Goal: Navigation & Orientation: Find specific page/section

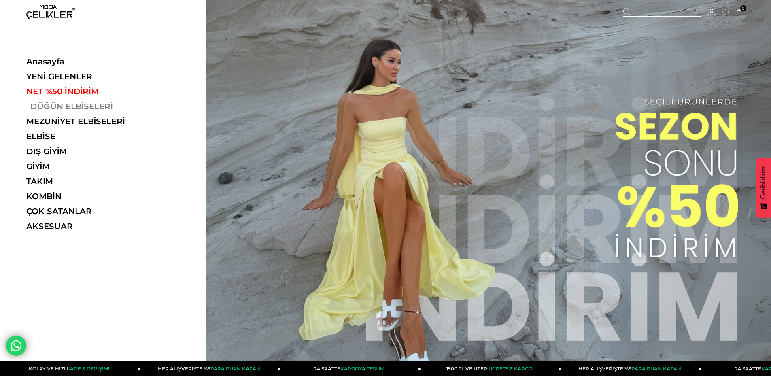
click at [46, 105] on link "DÜĞÜN ELBİSELERİ" at bounding box center [81, 107] width 111 height 10
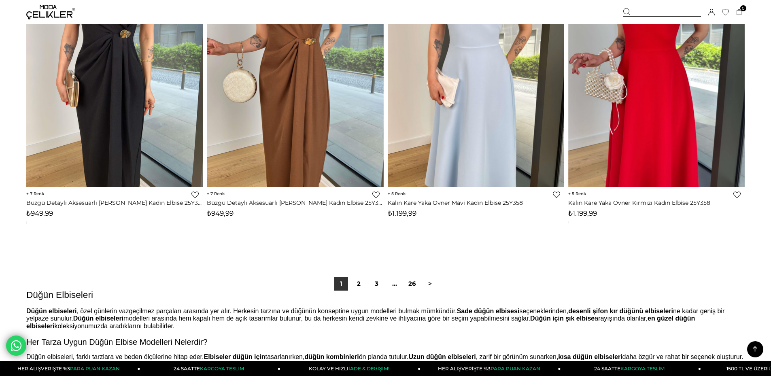
scroll to position [5951, 0]
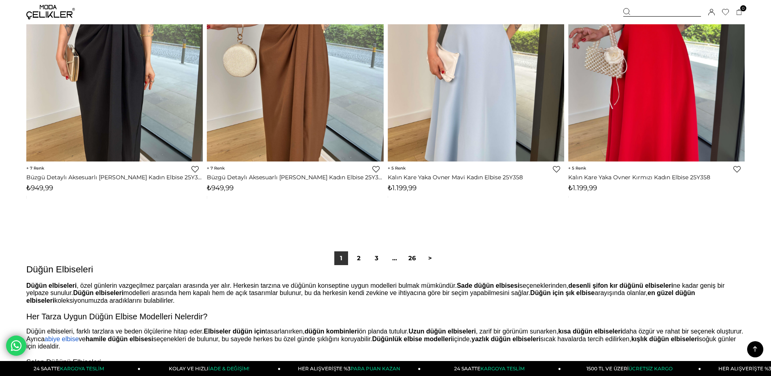
click at [49, 16] on img at bounding box center [50, 12] width 49 height 15
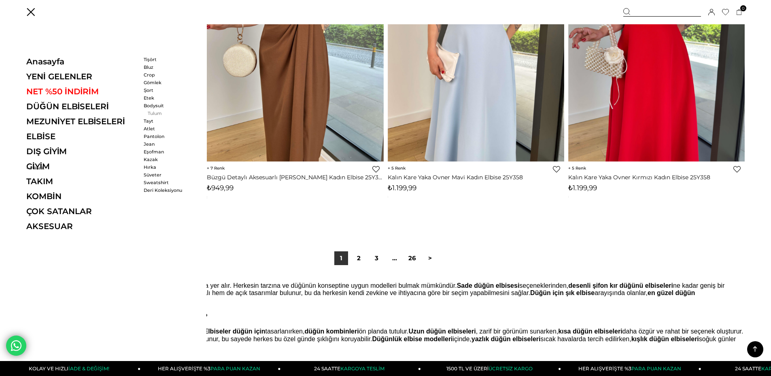
click at [149, 111] on link "Tulum" at bounding box center [167, 114] width 47 height 6
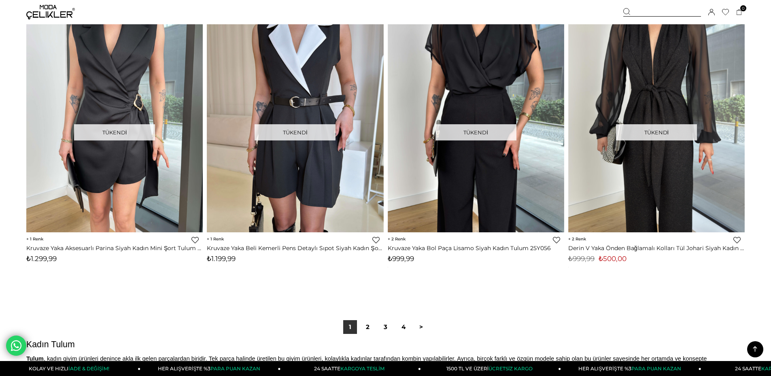
scroll to position [5910, 0]
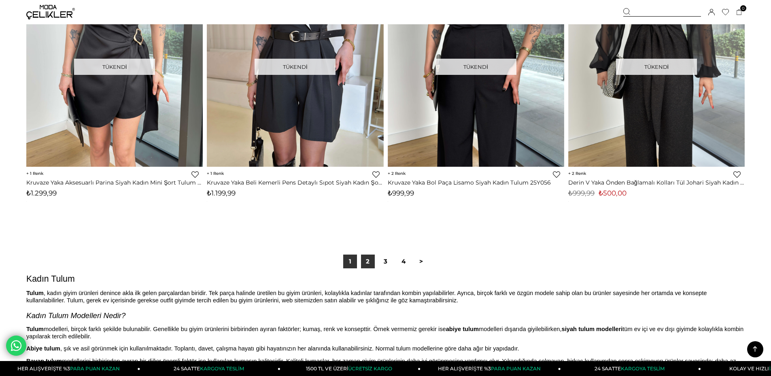
click at [367, 262] on link "2" at bounding box center [368, 262] width 14 height 14
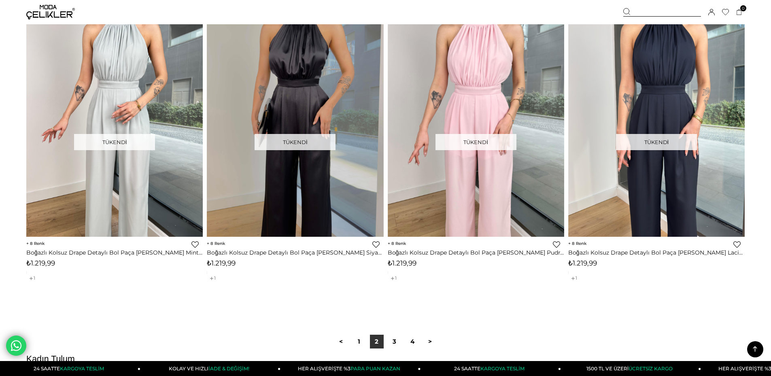
scroll to position [6072, 0]
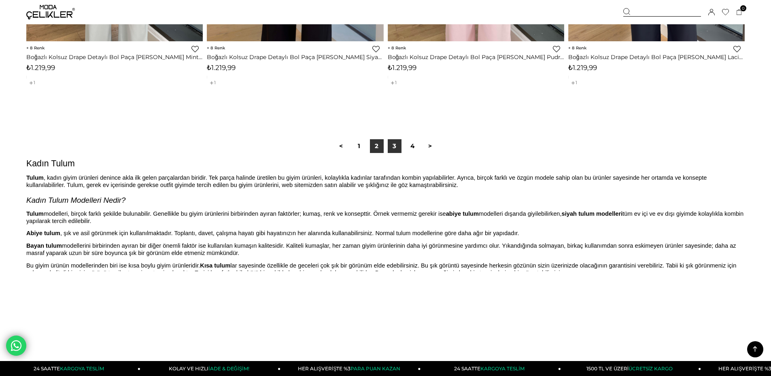
click at [393, 146] on link "3" at bounding box center [395, 146] width 14 height 14
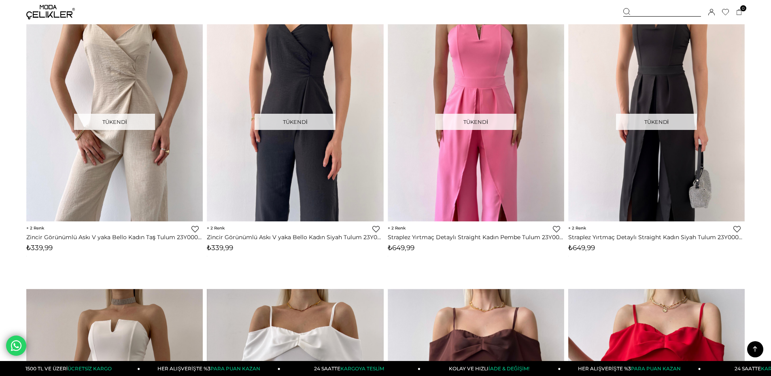
scroll to position [1943, 0]
